Goal: Complete application form

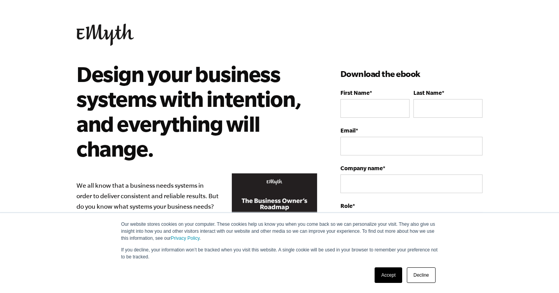
click at [390, 274] on link "Accept" at bounding box center [389, 275] width 28 height 16
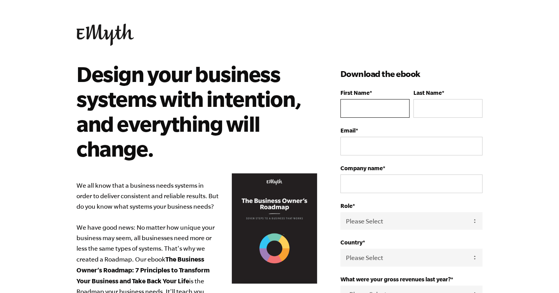
click at [356, 103] on input "First Name *" at bounding box center [374, 108] width 69 height 19
type input "Rayna"
type input "Wallen"
type input "rayna@bluegrasstransitions.com"
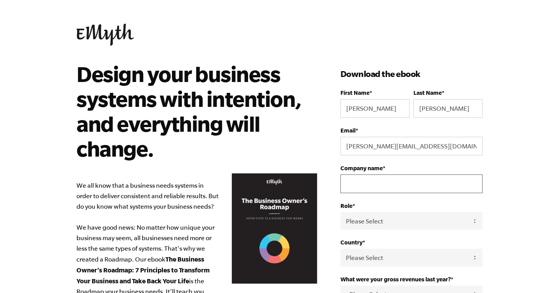
type input "08/15/2025"
select select "United States"
type input "18596191841"
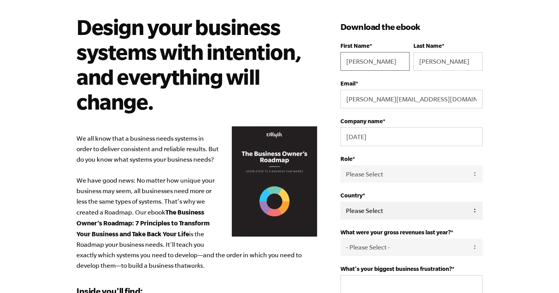
scroll to position [57, 0]
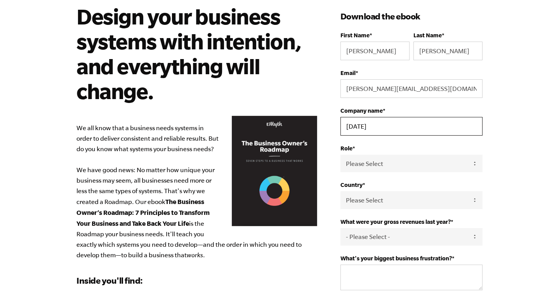
drag, startPoint x: 387, startPoint y: 118, endPoint x: 415, endPoint y: 127, distance: 28.4
click at [415, 130] on input "08/15/2025" at bounding box center [411, 126] width 142 height 19
type input "Brazen Events"
click at [405, 161] on select "Please Select Owner Partner / Co-Owner Executive Employee / Other" at bounding box center [411, 163] width 142 height 17
select select "Owner"
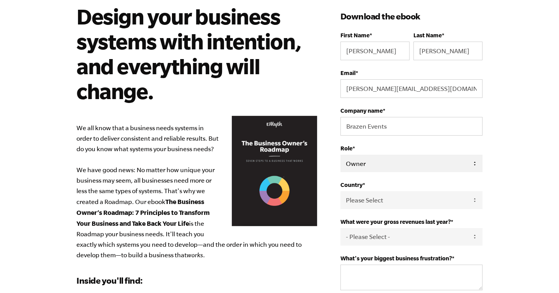
click at [340, 155] on select "Please Select Owner Partner / Co-Owner Executive Employee / Other" at bounding box center [411, 163] width 142 height 17
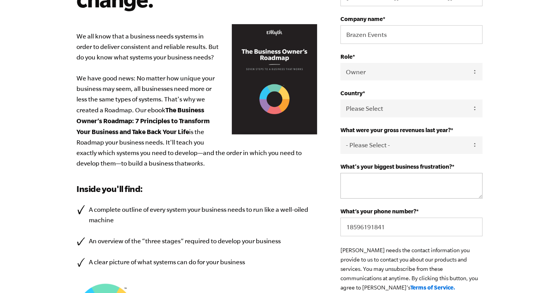
scroll to position [158, 0]
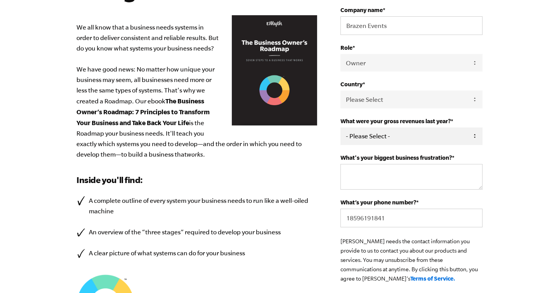
click at [406, 141] on select "- Please Select - 0-75K 76-150K 151-275K 276-500K 501-750K 751-1M 1-2.5M 2.5-5M…" at bounding box center [411, 135] width 142 height 17
select select "151-275K"
click at [340, 129] on select "- Please Select - 0-75K 76-150K 151-275K 276-500K 501-750K 751-1M 1-2.5M 2.5-5M…" at bounding box center [411, 135] width 142 height 17
click at [389, 177] on textarea "What's your biggest business frustration? *" at bounding box center [411, 177] width 142 height 26
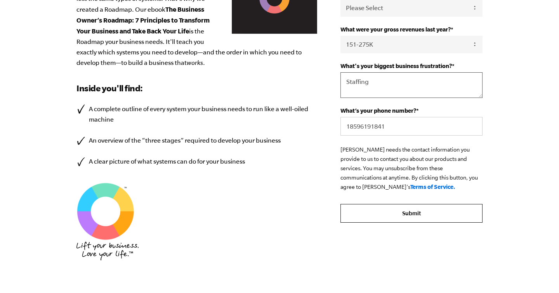
scroll to position [268, 0]
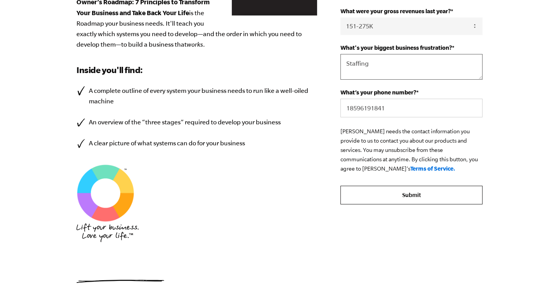
type textarea "Staffing"
click at [419, 200] on input "Submit" at bounding box center [411, 195] width 142 height 19
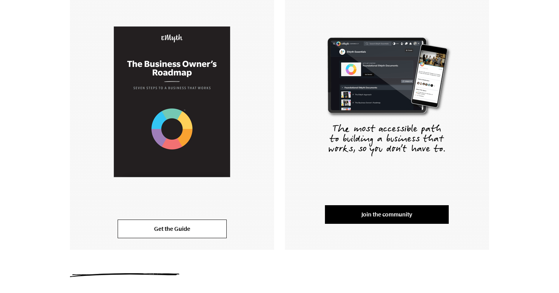
scroll to position [168, 0]
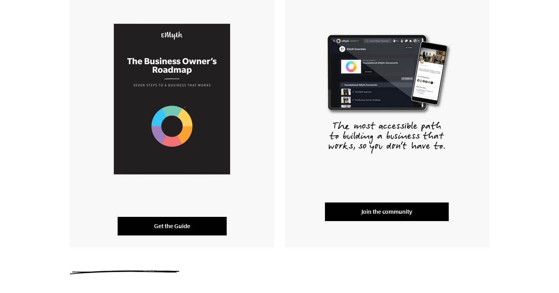
click at [171, 227] on link "Get the Guide" at bounding box center [172, 226] width 109 height 19
